Goal: Task Accomplishment & Management: Manage account settings

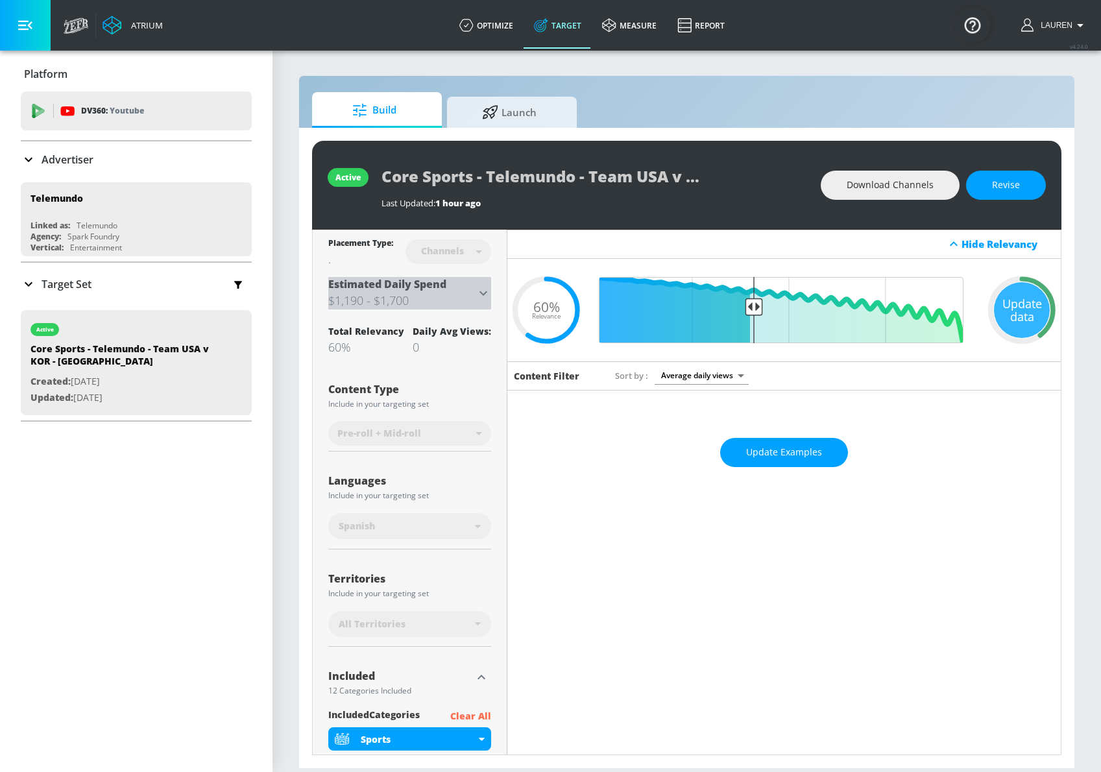
click at [490, 296] on icon at bounding box center [484, 293] width 16 height 16
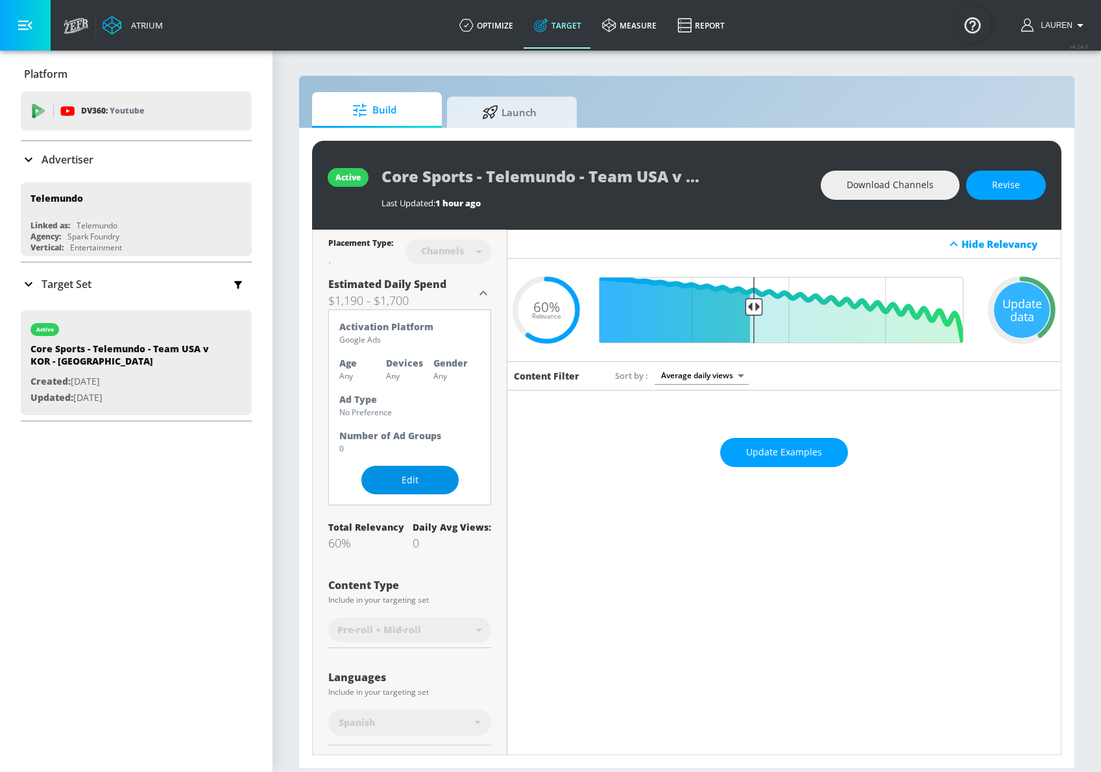
click at [416, 476] on span "Edit" at bounding box center [409, 480] width 45 height 16
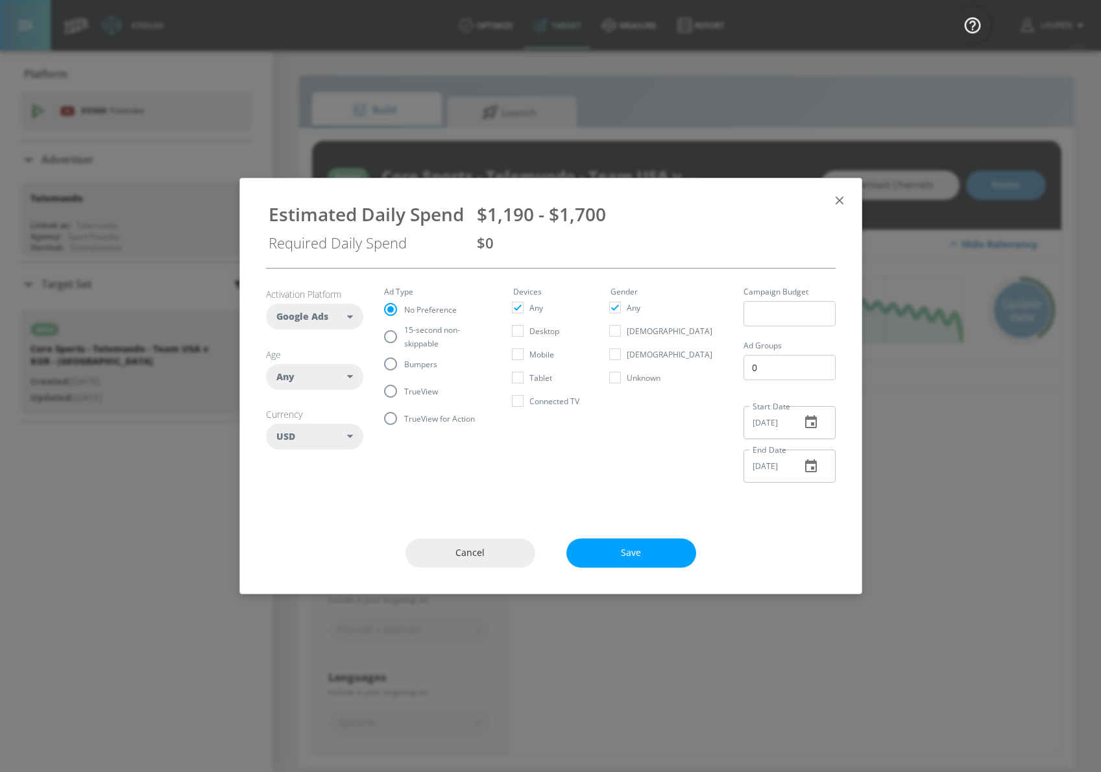
click at [404, 337] on span "15-second non-skippable" at bounding box center [443, 336] width 78 height 27
click at [404, 337] on input "15-second non-skippable" at bounding box center [390, 336] width 27 height 27
radio input "true"
radio input "false"
click at [743, 315] on input "number" at bounding box center [789, 313] width 92 height 25
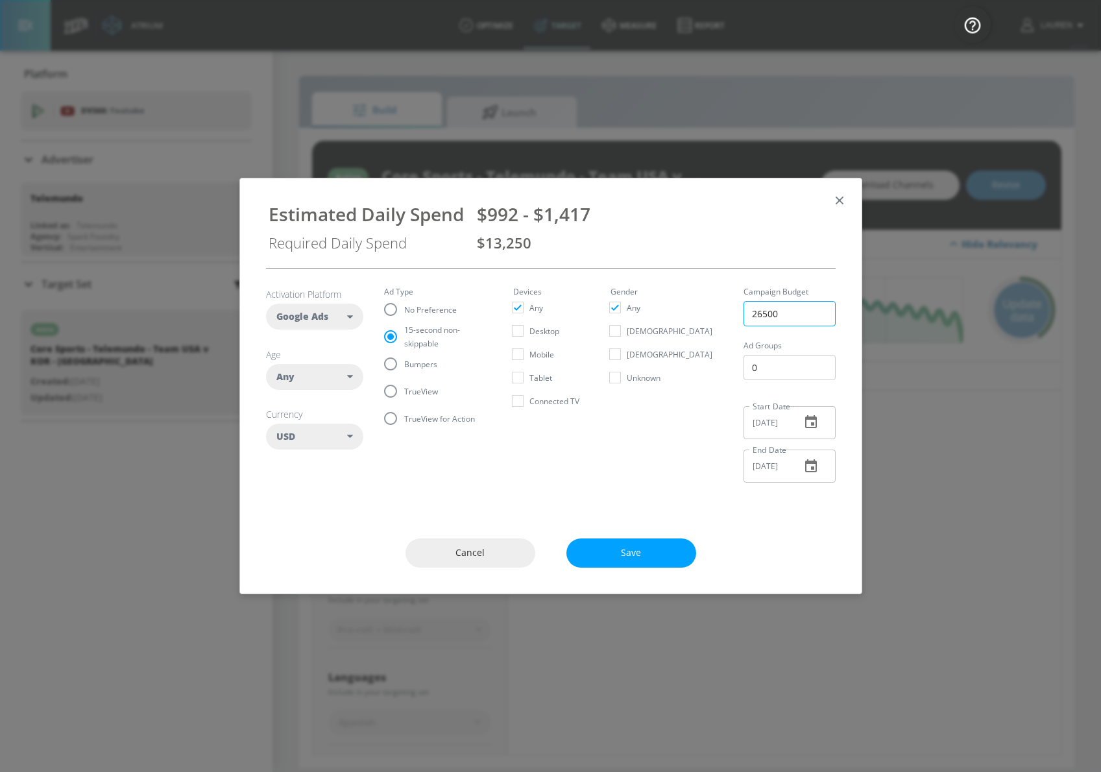
type input "26500"
click at [764, 429] on input "[DATE]" at bounding box center [766, 422] width 47 height 33
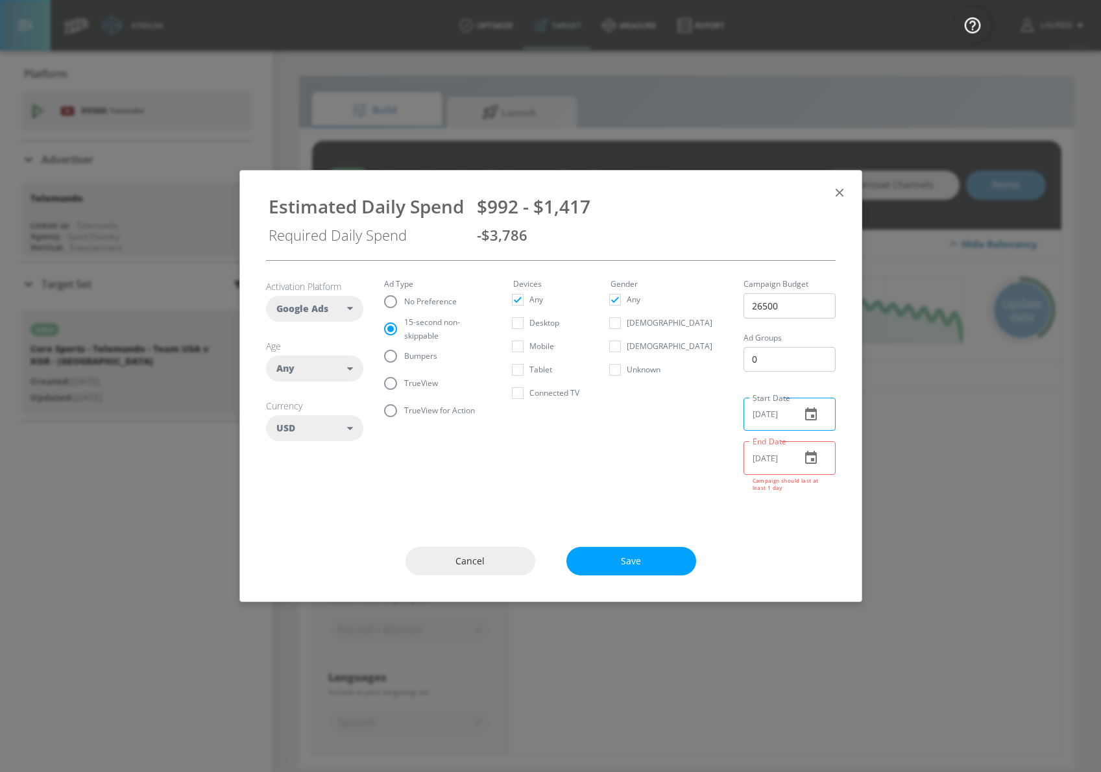
type input "08/30/2025"
click at [763, 453] on input "[DATE]" at bounding box center [766, 457] width 47 height 33
click at [767, 459] on input "[DATE]" at bounding box center [766, 457] width 47 height 33
click at [743, 467] on input "[DATE]" at bounding box center [766, 457] width 47 height 33
click at [816, 465] on icon "button" at bounding box center [811, 458] width 16 height 16
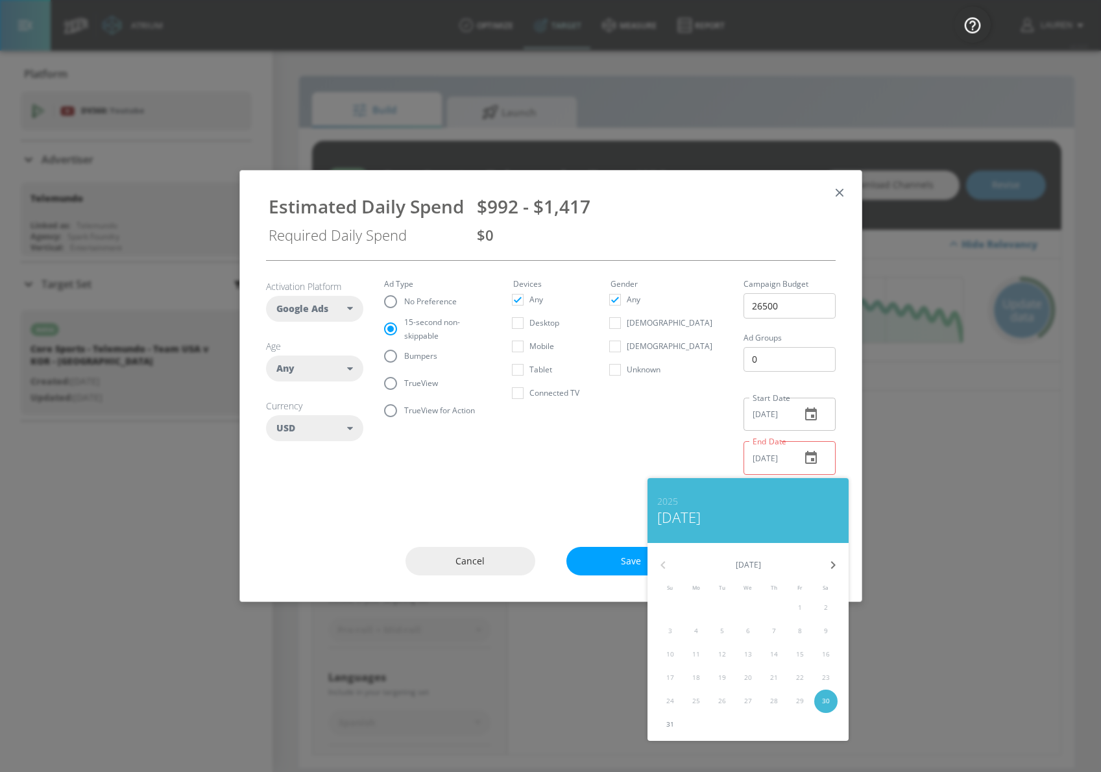
click at [835, 563] on icon "button" at bounding box center [833, 565] width 16 height 16
click at [802, 608] on span "5" at bounding box center [799, 608] width 23 height 10
type input "09/04/2025"
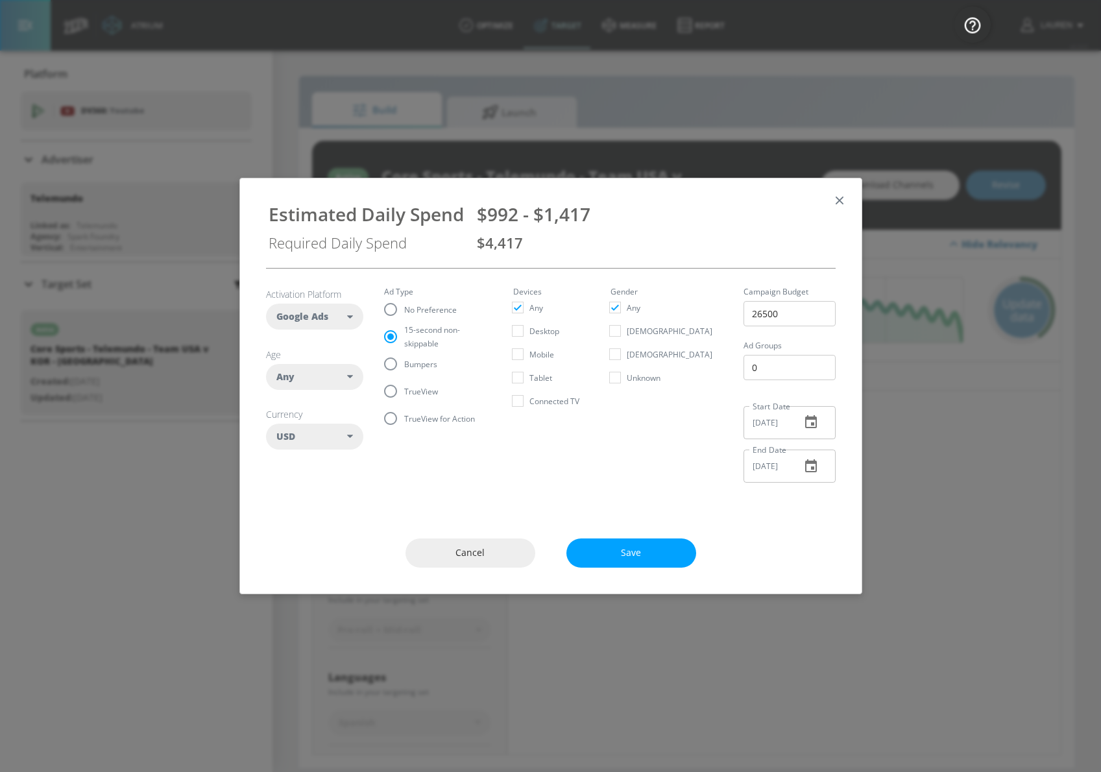
click at [603, 476] on section "Activation Platform Google Ads DV360 Google Ads Age Any ​ Any 18-24 25-34 35-44…" at bounding box center [551, 381] width 570 height 224
click at [589, 225] on span "$992 - $1,417" at bounding box center [534, 214] width 114 height 25
drag, startPoint x: 594, startPoint y: 217, endPoint x: 265, endPoint y: 209, distance: 329.7
click at [265, 209] on div "Estimated Daily Spend $992 - $1,417 Required Daily Spend $4,417" at bounding box center [551, 223] width 590 height 69
copy div "Estimated Daily Spend $992 - $1,417"
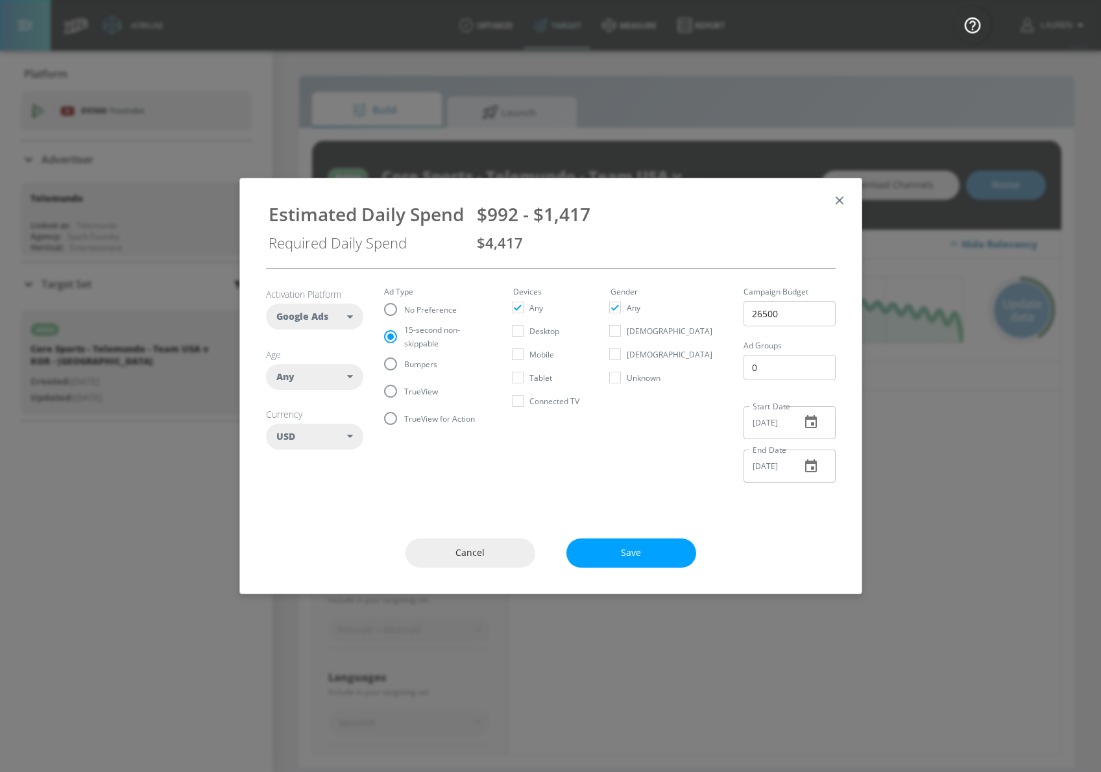
click at [609, 534] on div "Cancel Save" at bounding box center [550, 553] width 621 height 81
click at [609, 555] on span "Save" at bounding box center [631, 553] width 78 height 16
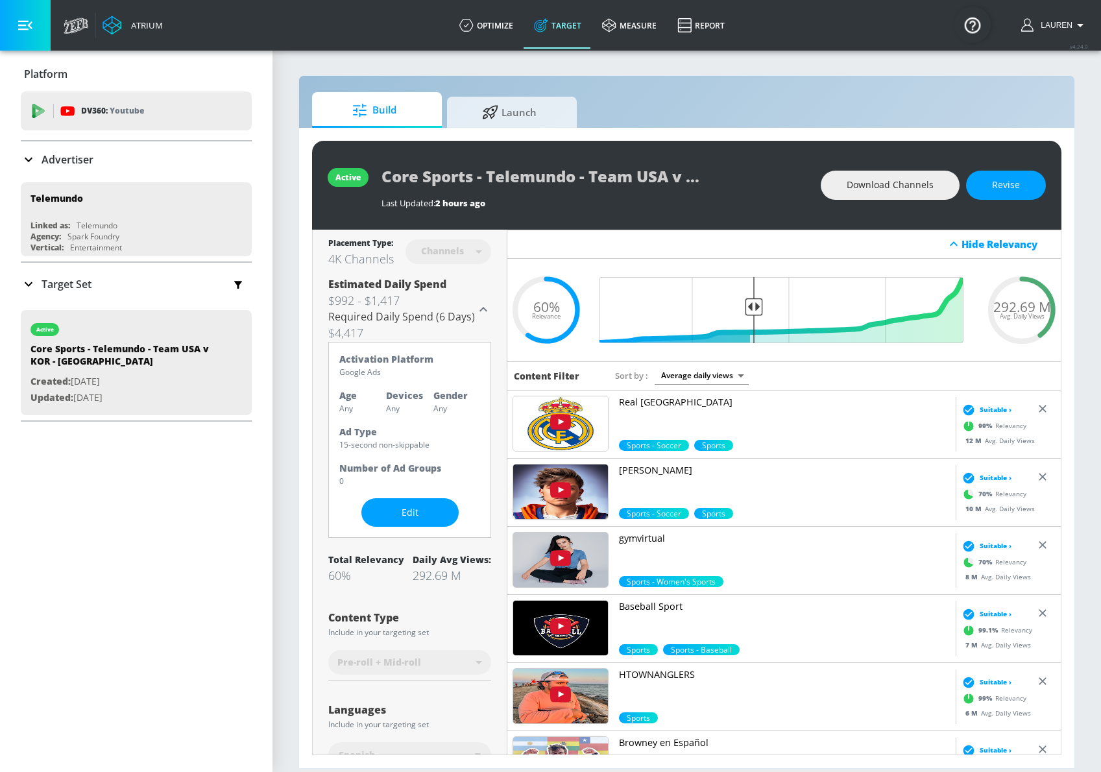
click at [43, 282] on p "Target Set" at bounding box center [67, 284] width 50 height 14
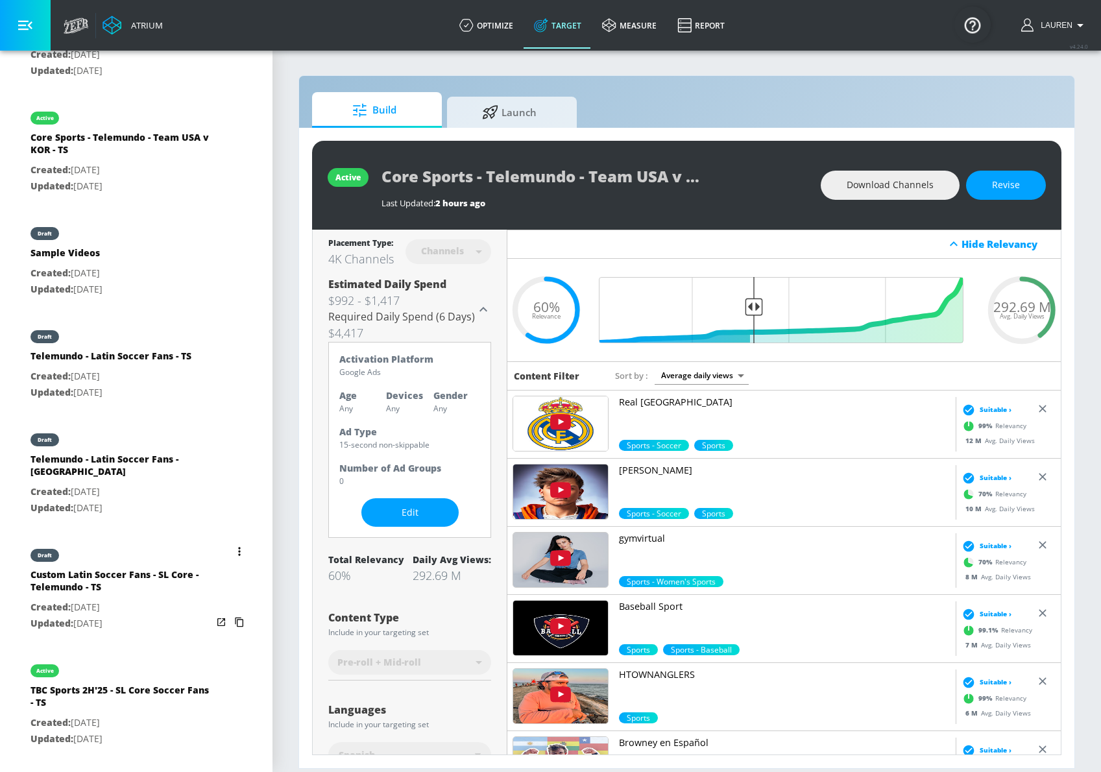
scroll to position [560, 0]
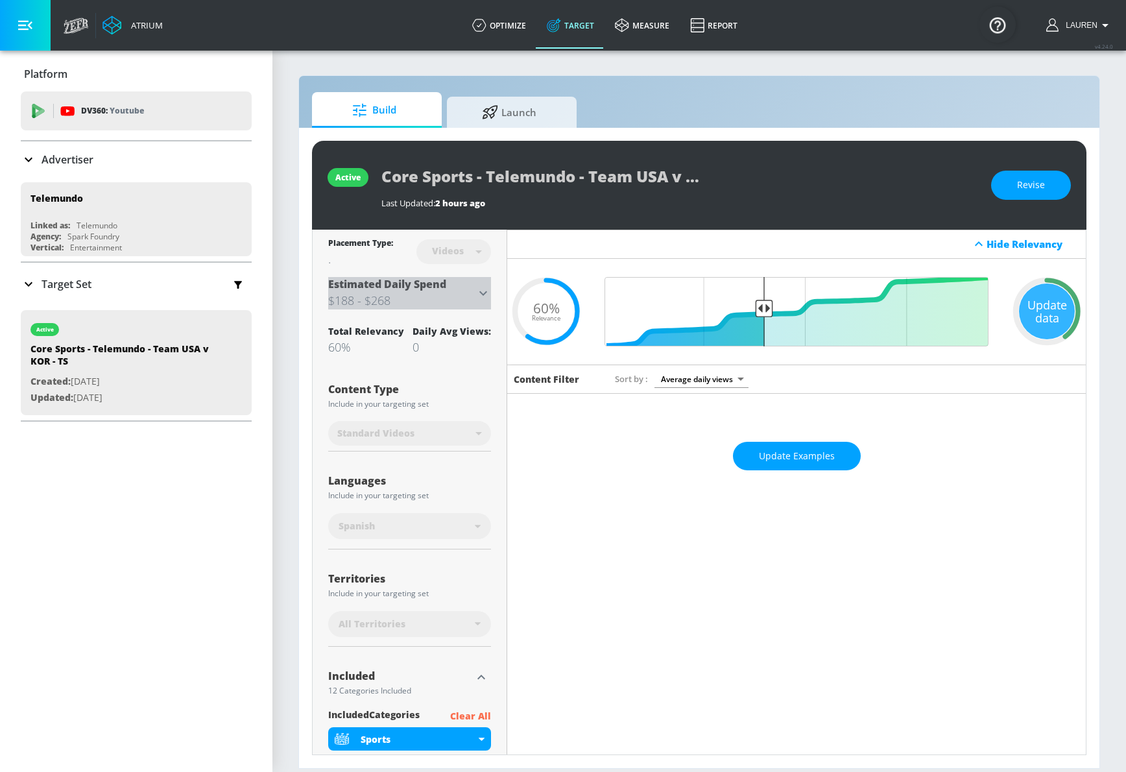
click at [483, 289] on icon at bounding box center [484, 293] width 16 height 16
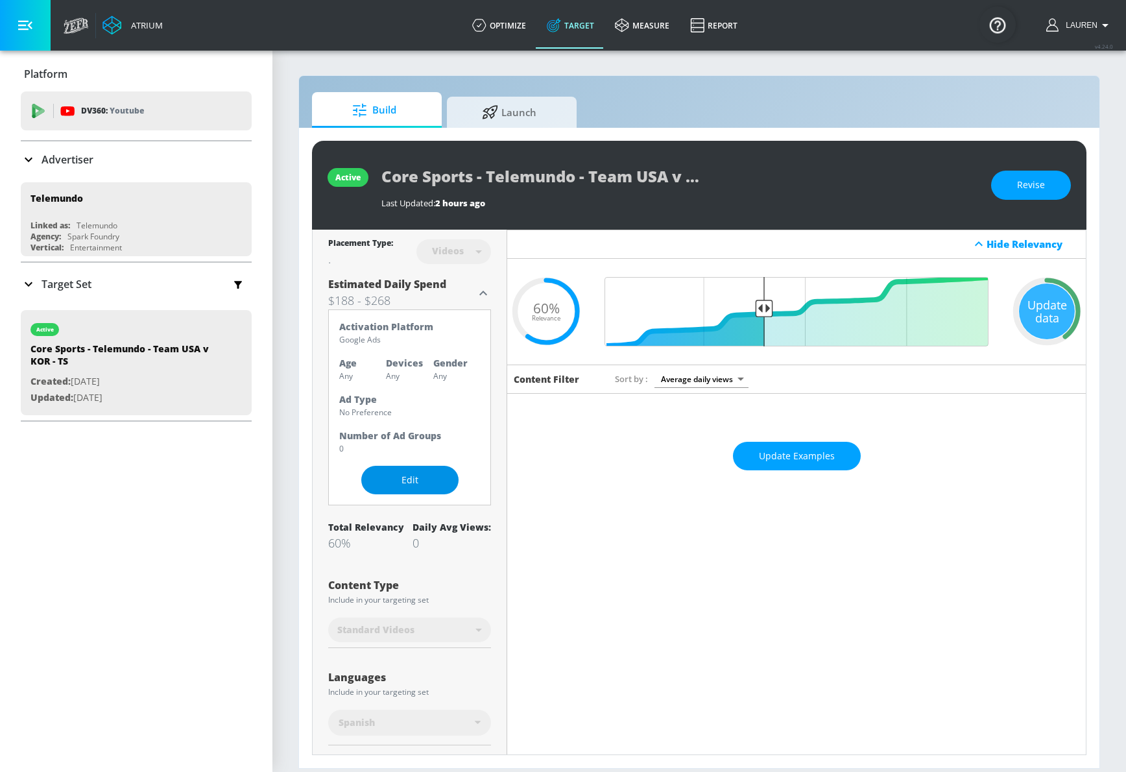
click at [406, 478] on span "Edit" at bounding box center [409, 480] width 45 height 16
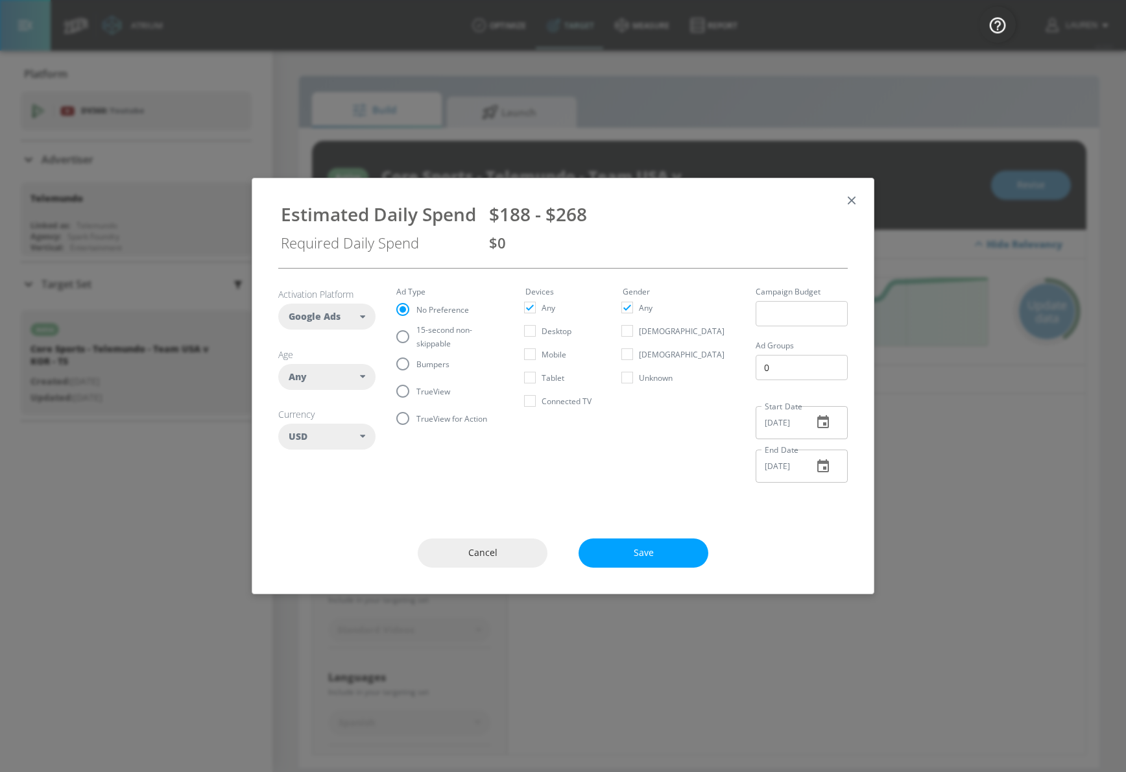
click at [415, 335] on input "15-second non-skippable" at bounding box center [402, 336] width 27 height 27
radio input "true"
radio input "false"
drag, startPoint x: 590, startPoint y: 213, endPoint x: 280, endPoint y: 223, distance: 310.9
click at [280, 223] on div "Estimated Daily Spend $156 - $223 Required Daily Spend $0" at bounding box center [563, 223] width 590 height 69
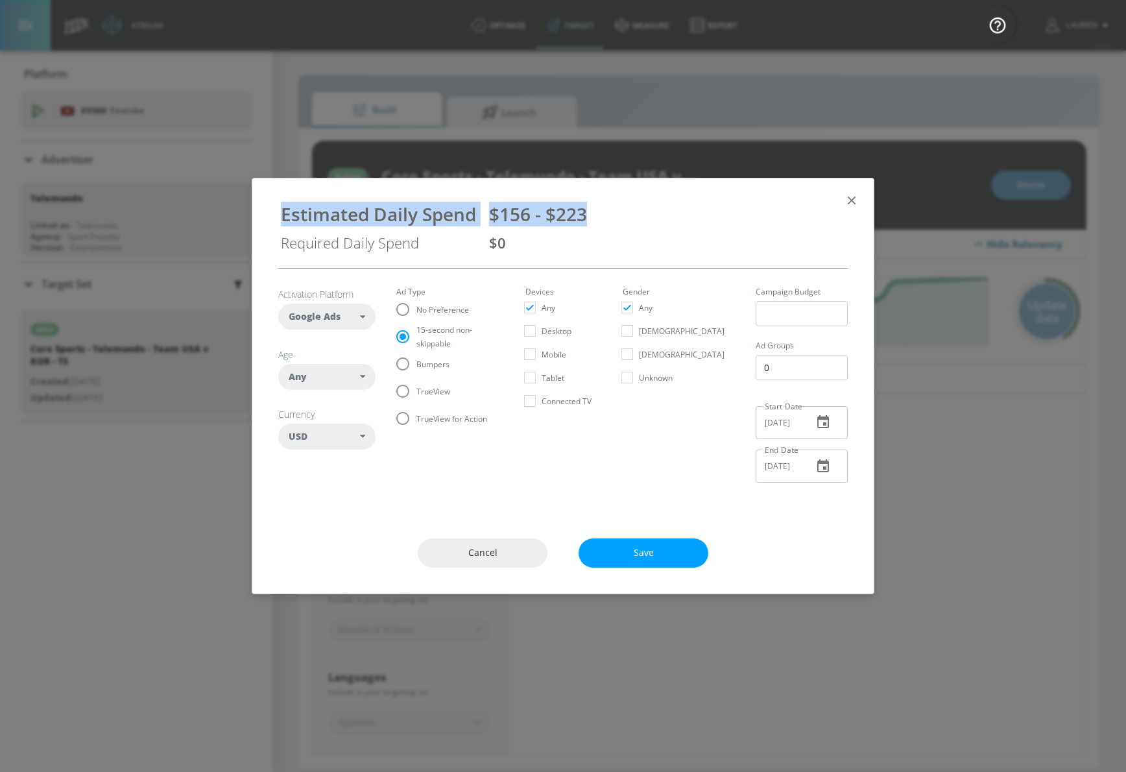
copy div "Estimated Daily Spend $156 - $223"
